Goal: Find specific page/section: Find specific page/section

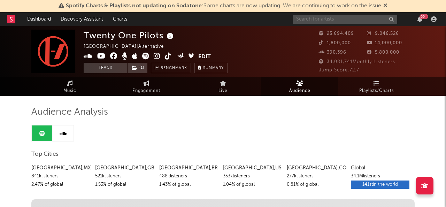
click at [342, 19] on input "text" at bounding box center [345, 19] width 105 height 9
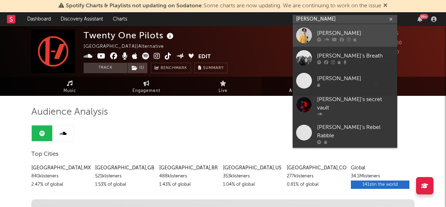
type input "[PERSON_NAME]"
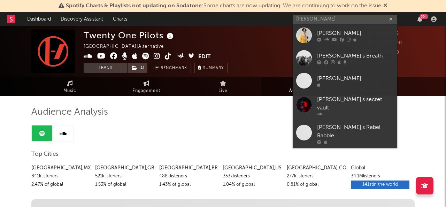
drag, startPoint x: 346, startPoint y: 32, endPoint x: 190, endPoint y: 5, distance: 158.6
click at [346, 32] on div "[PERSON_NAME]" at bounding box center [355, 33] width 77 height 8
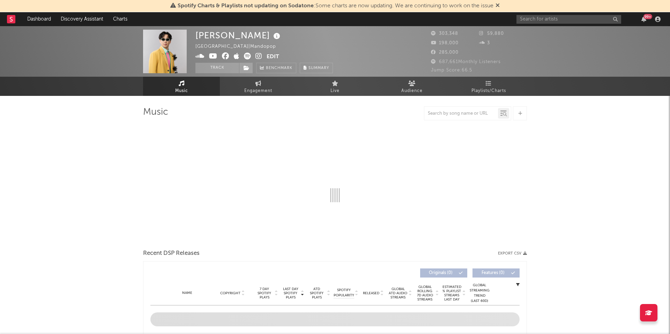
select select "6m"
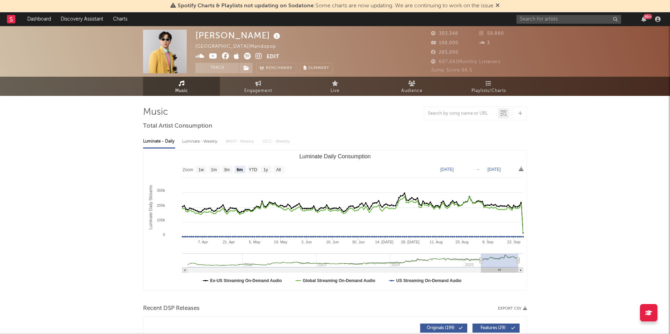
select select "6m"
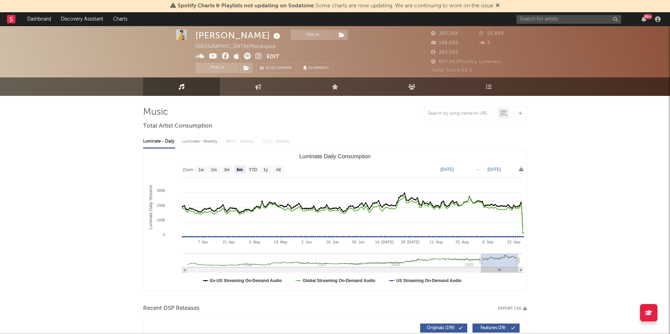
scroll to position [4, 0]
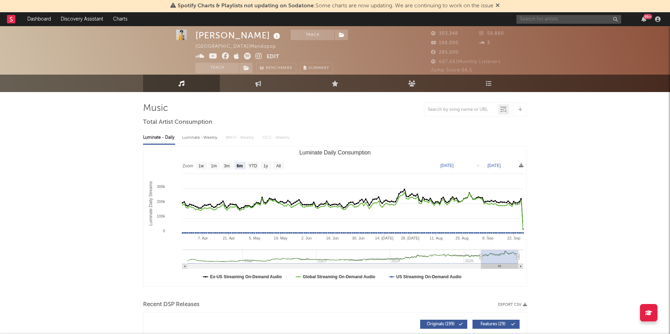
click at [502, 19] on input "text" at bounding box center [568, 19] width 105 height 9
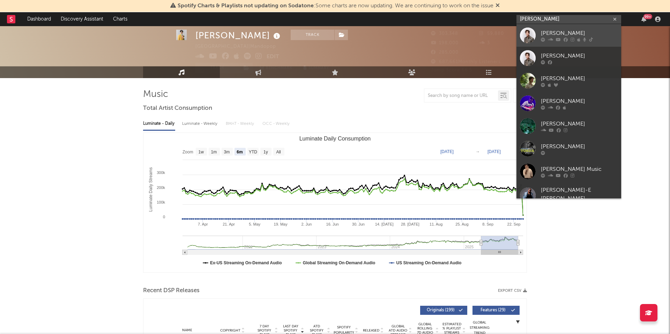
scroll to position [1, 0]
type input "[PERSON_NAME]"
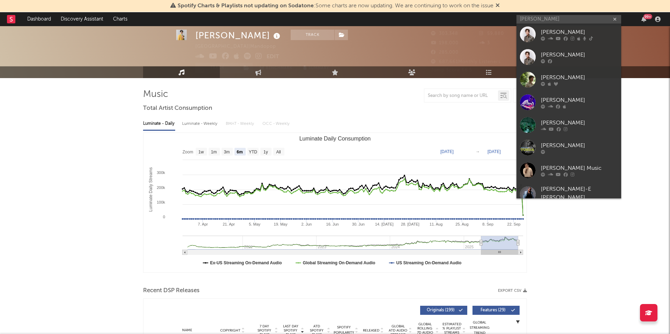
click at [502, 33] on div "[PERSON_NAME]" at bounding box center [579, 32] width 77 height 8
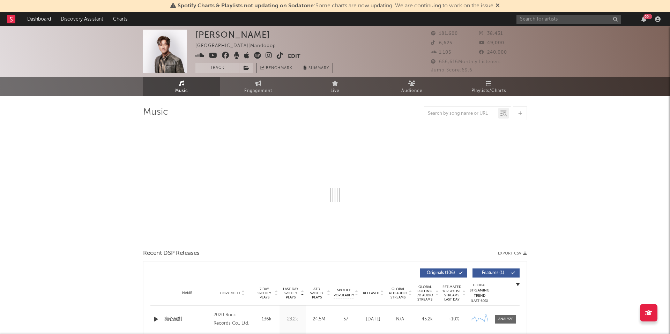
select select "6m"
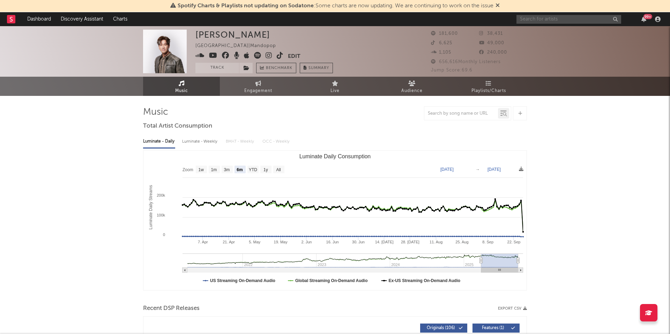
click at [502, 18] on input "text" at bounding box center [568, 19] width 105 height 9
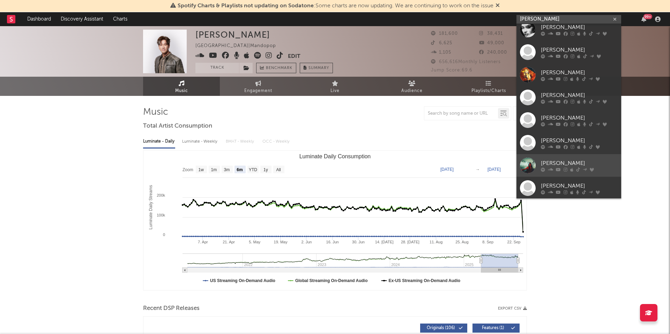
scroll to position [29, 0]
type input "[PERSON_NAME]"
click at [502, 159] on div "[PERSON_NAME]" at bounding box center [579, 163] width 77 height 8
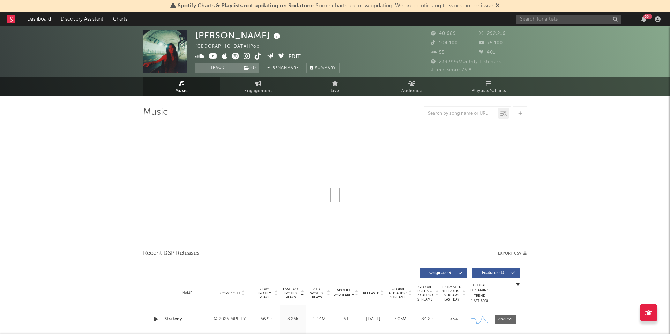
select select "6m"
